Goal: Task Accomplishment & Management: Manage account settings

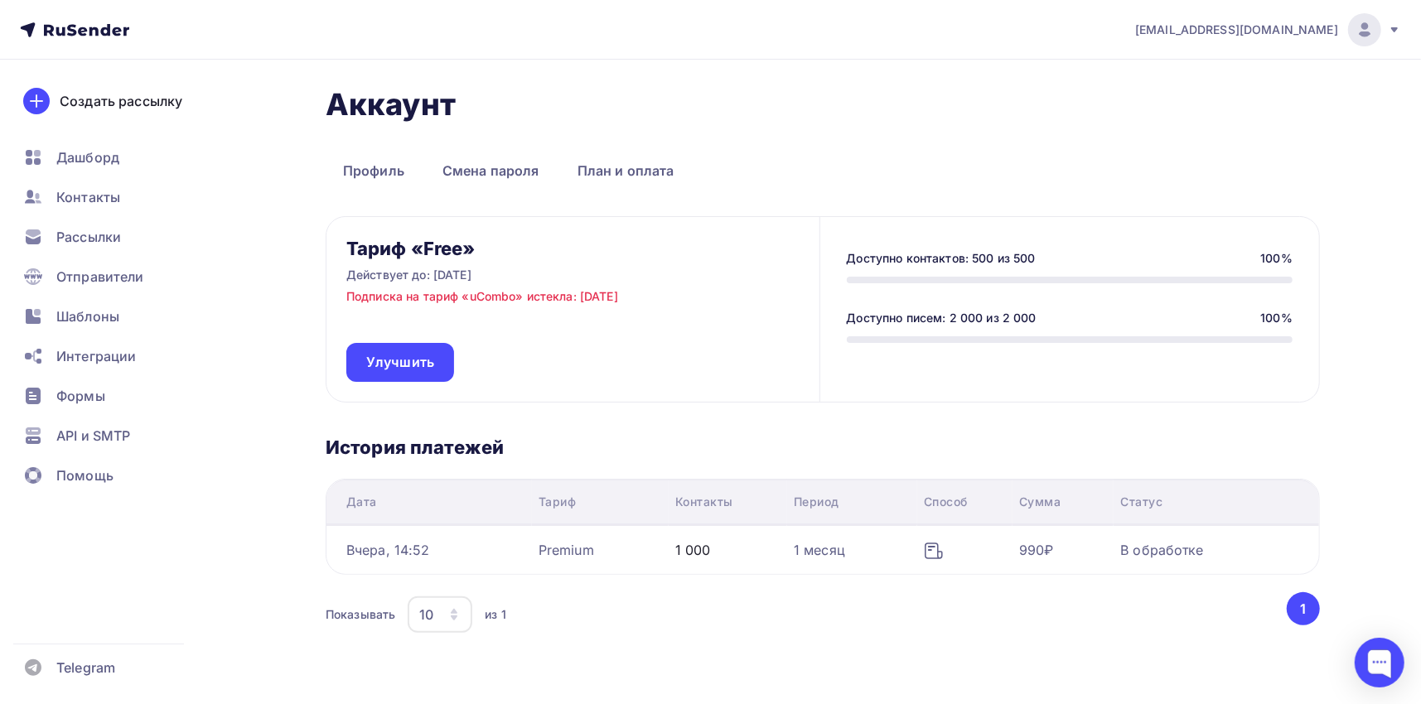
click at [1308, 26] on span "[EMAIL_ADDRESS][DOMAIN_NAME]" at bounding box center [1236, 30] width 203 height 17
click at [1170, 70] on span "Аккаунт" at bounding box center [1179, 73] width 55 height 20
click at [1323, 29] on span "[EMAIL_ADDRESS][DOMAIN_NAME]" at bounding box center [1236, 30] width 203 height 17
click at [1200, 70] on span "Аккаунт" at bounding box center [1179, 73] width 55 height 20
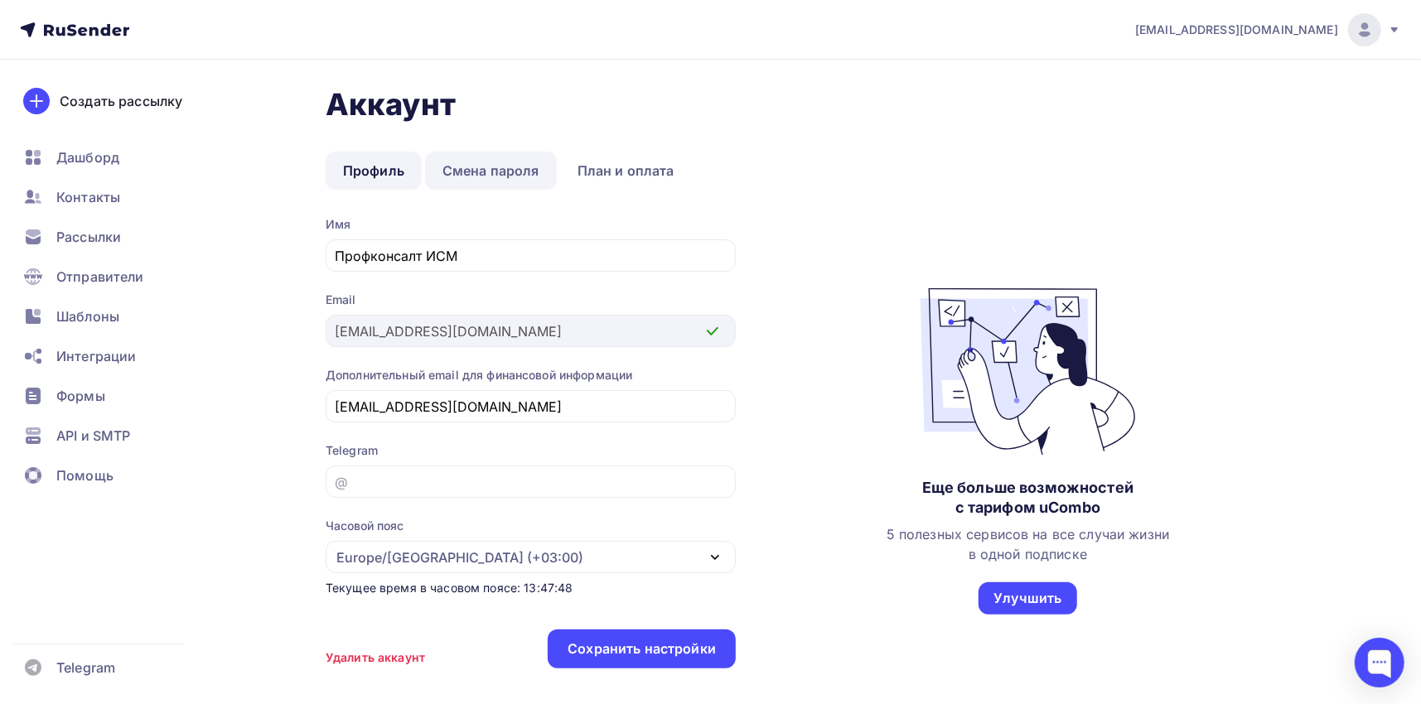
click at [478, 162] on link "Смена пароля" at bounding box center [491, 171] width 132 height 38
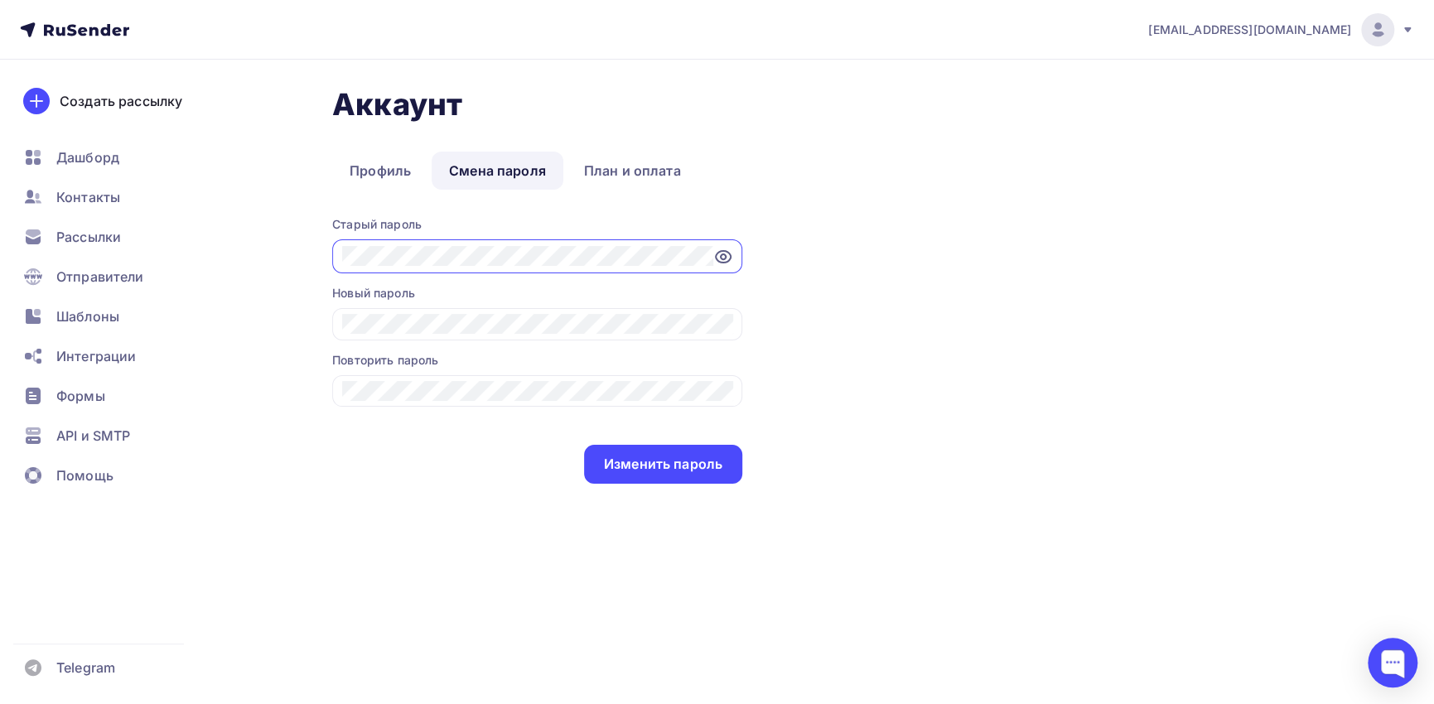
click at [728, 258] on icon at bounding box center [723, 257] width 15 height 12
click at [320, 248] on div "Аккаунт Профиль Смена пароля План и оплата Профиль Смена пароля План и оплата С…" at bounding box center [717, 328] width 1358 height 537
